Goal: Feedback & Contribution: Submit feedback/report problem

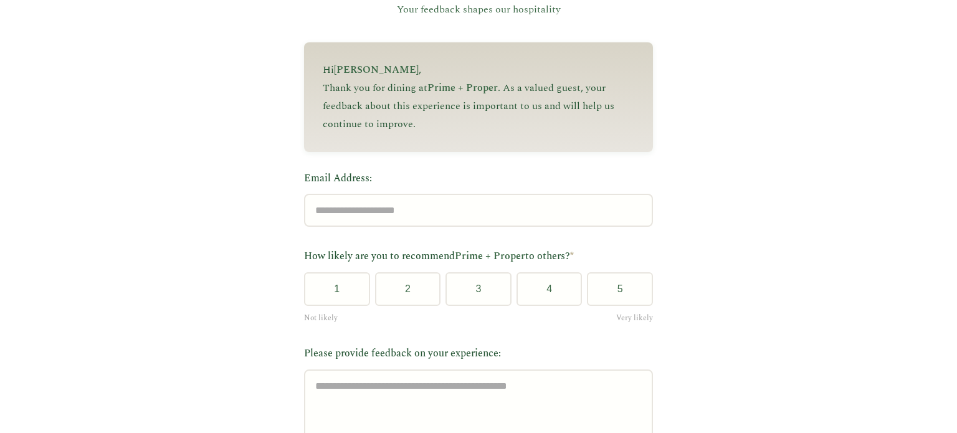
scroll to position [125, 0]
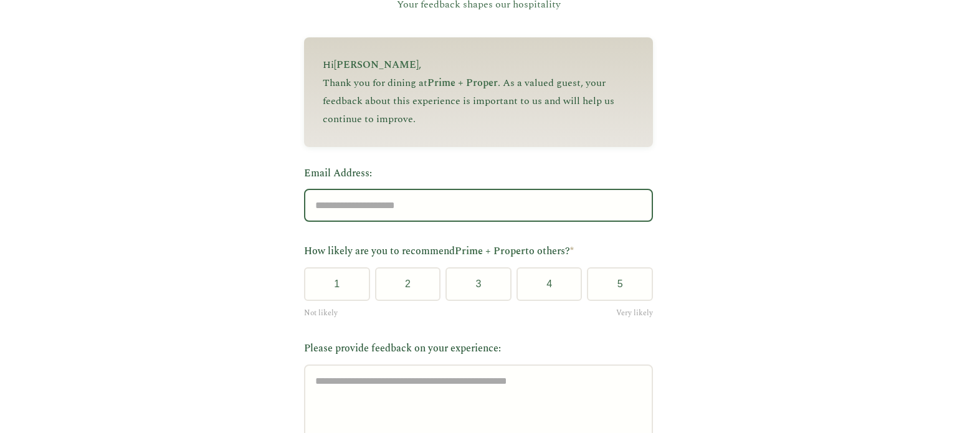
click at [345, 201] on input "Email Address:" at bounding box center [478, 205] width 349 height 33
type input "**********"
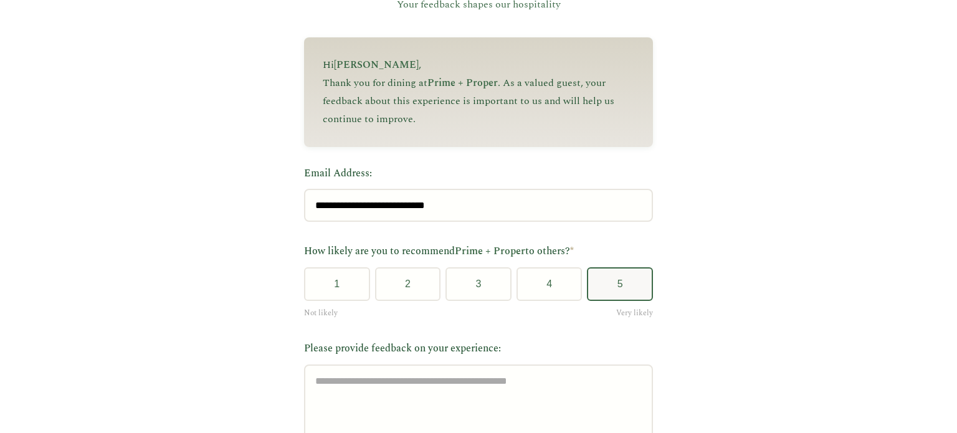
click at [605, 282] on button "5" at bounding box center [620, 284] width 66 height 34
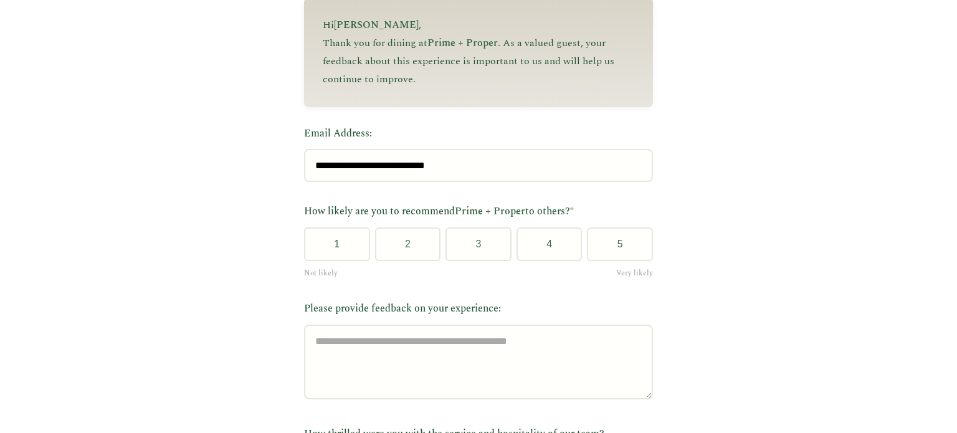
scroll to position [187, 0]
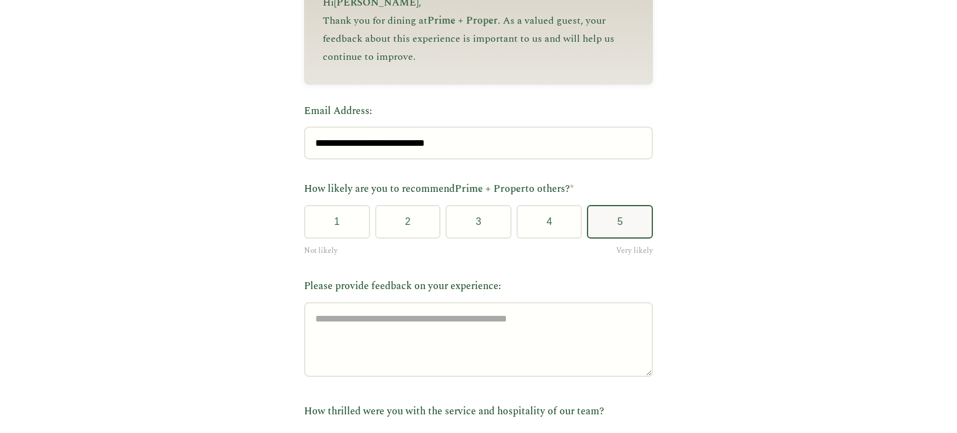
click at [625, 221] on button "5" at bounding box center [620, 222] width 66 height 34
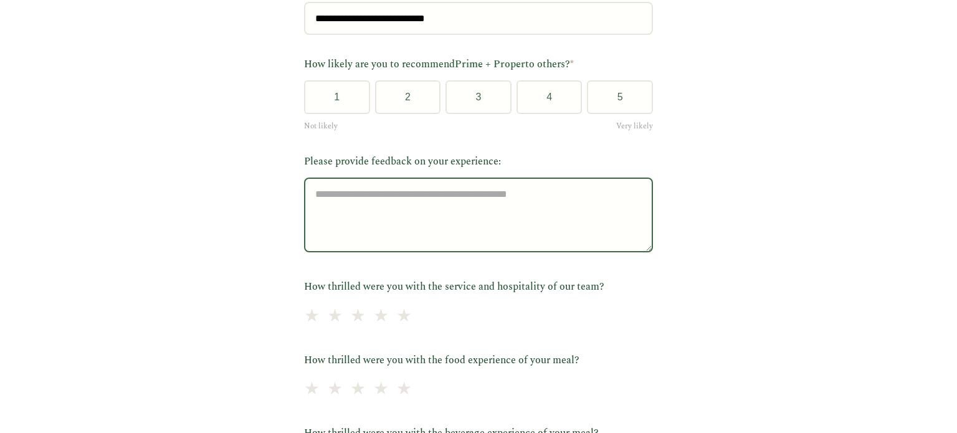
click at [333, 211] on textarea "Please provide feedback on your experience:" at bounding box center [478, 215] width 349 height 75
type textarea "**********"
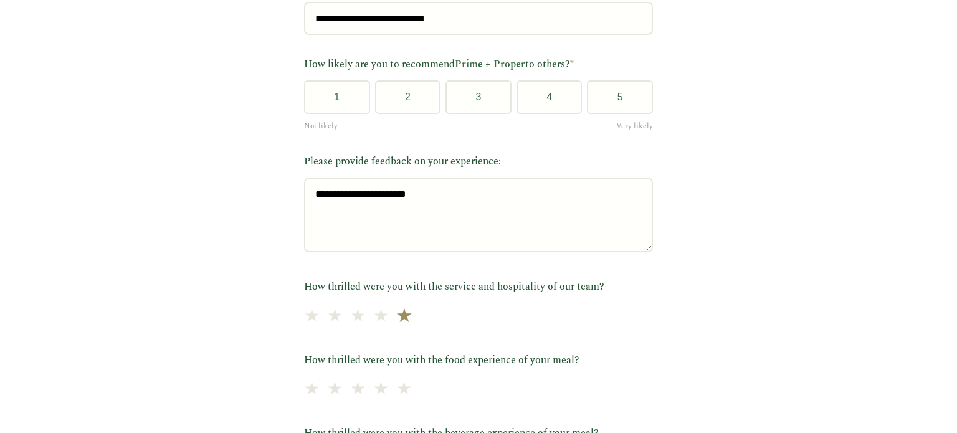
click at [397, 320] on span "★" at bounding box center [403, 316] width 17 height 31
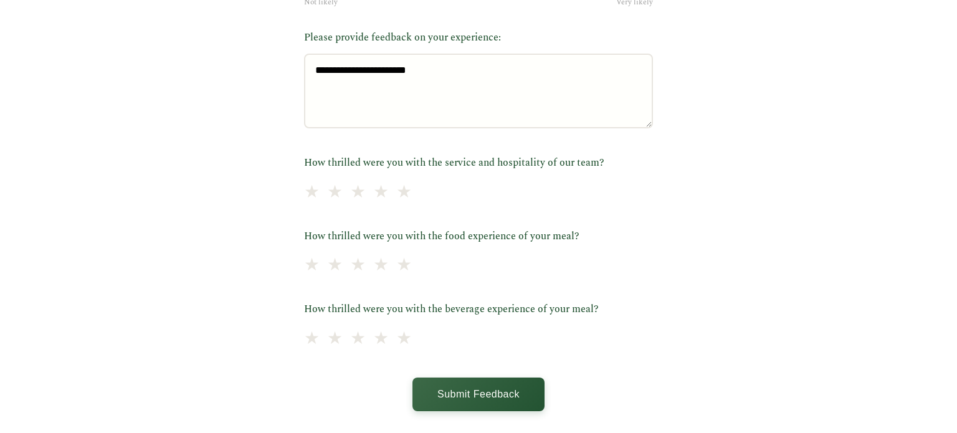
scroll to position [436, 0]
click at [395, 193] on span "★" at bounding box center [403, 191] width 17 height 31
click at [395, 267] on span "★" at bounding box center [403, 265] width 17 height 31
click at [395, 341] on span "★" at bounding box center [403, 338] width 17 height 31
click at [509, 392] on button "Submit Feedback" at bounding box center [478, 393] width 132 height 34
